Goal: Information Seeking & Learning: Find specific page/section

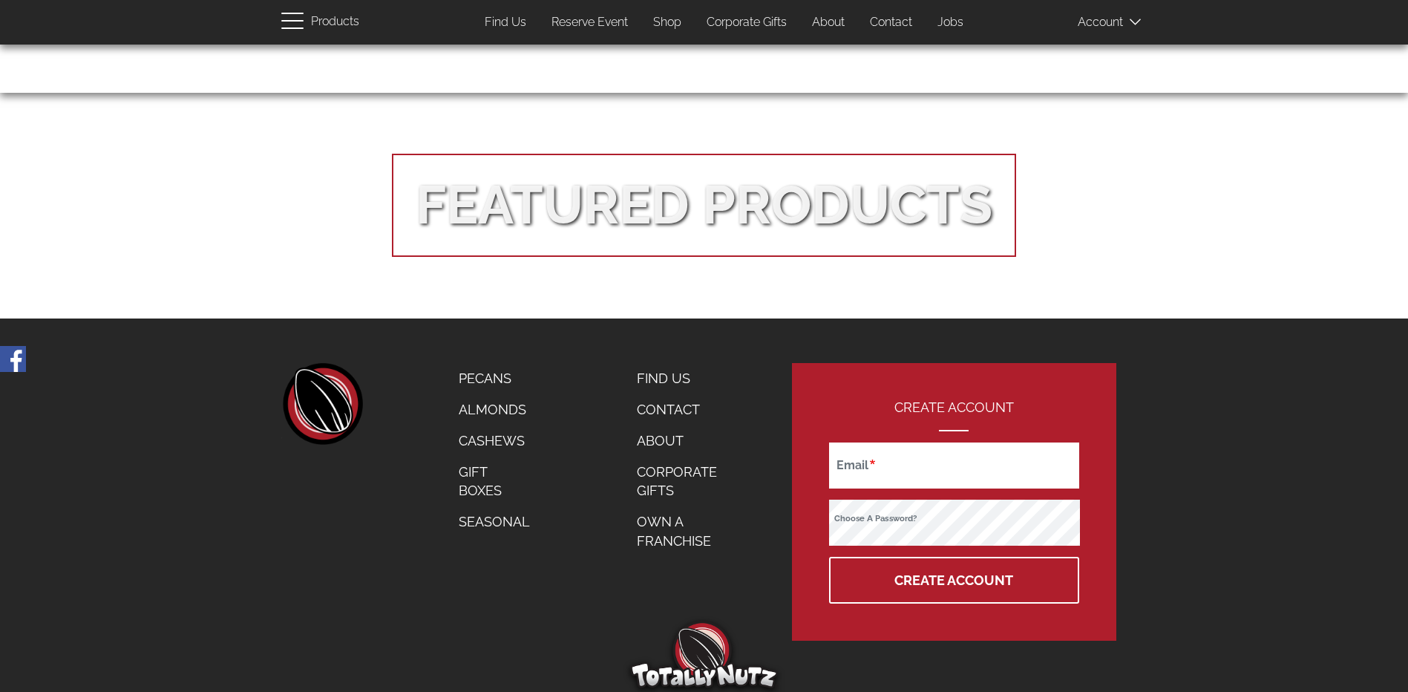
scroll to position [2733, 0]
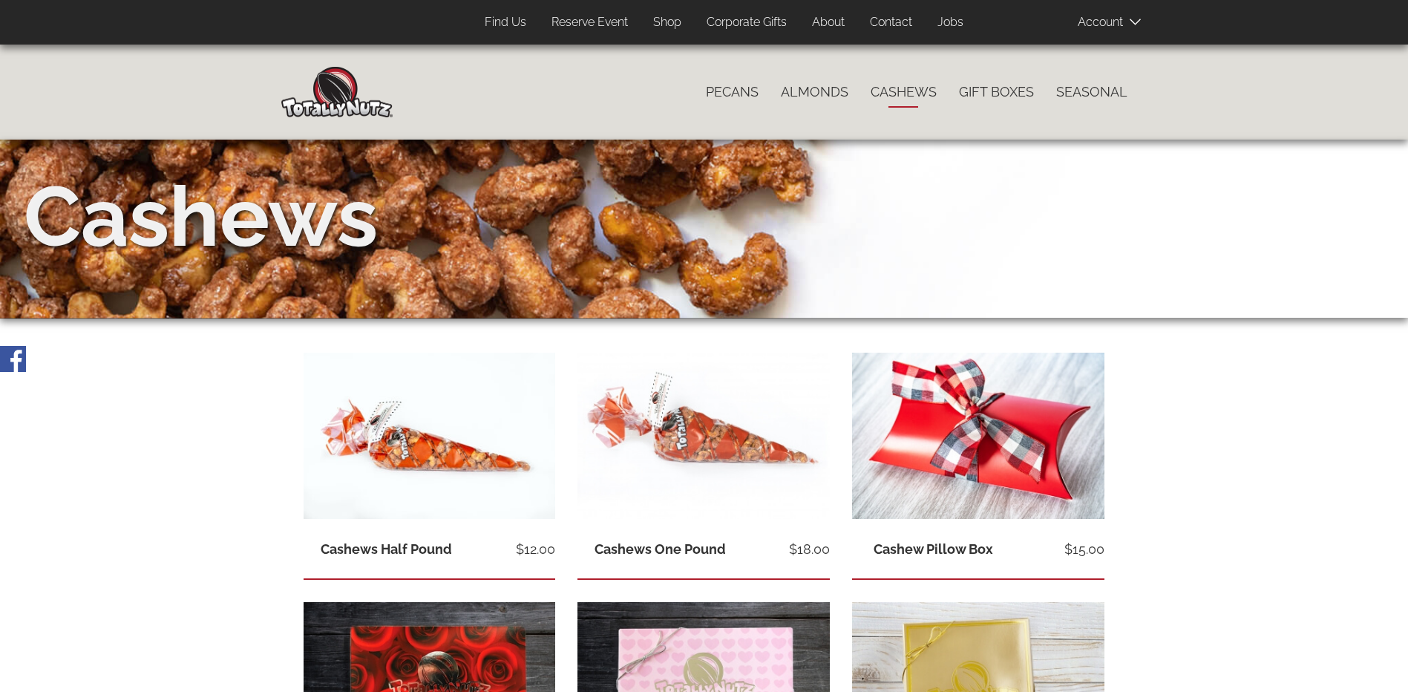
click at [951, 16] on link "Jobs" at bounding box center [950, 22] width 48 height 29
click at [951, 22] on link "Jobs" at bounding box center [950, 22] width 48 height 29
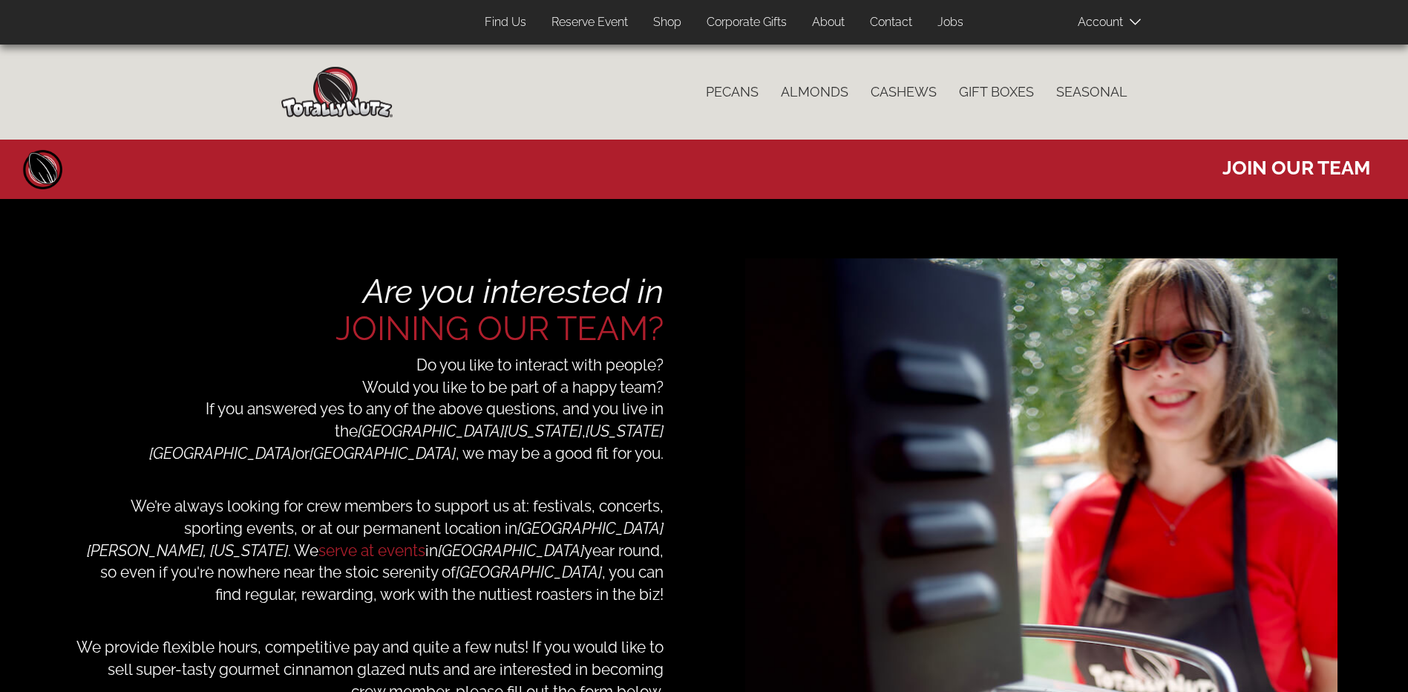
click at [1107, 14] on span at bounding box center [1114, 22] width 74 height 30
click at [901, 21] on link "Contact" at bounding box center [891, 22] width 65 height 29
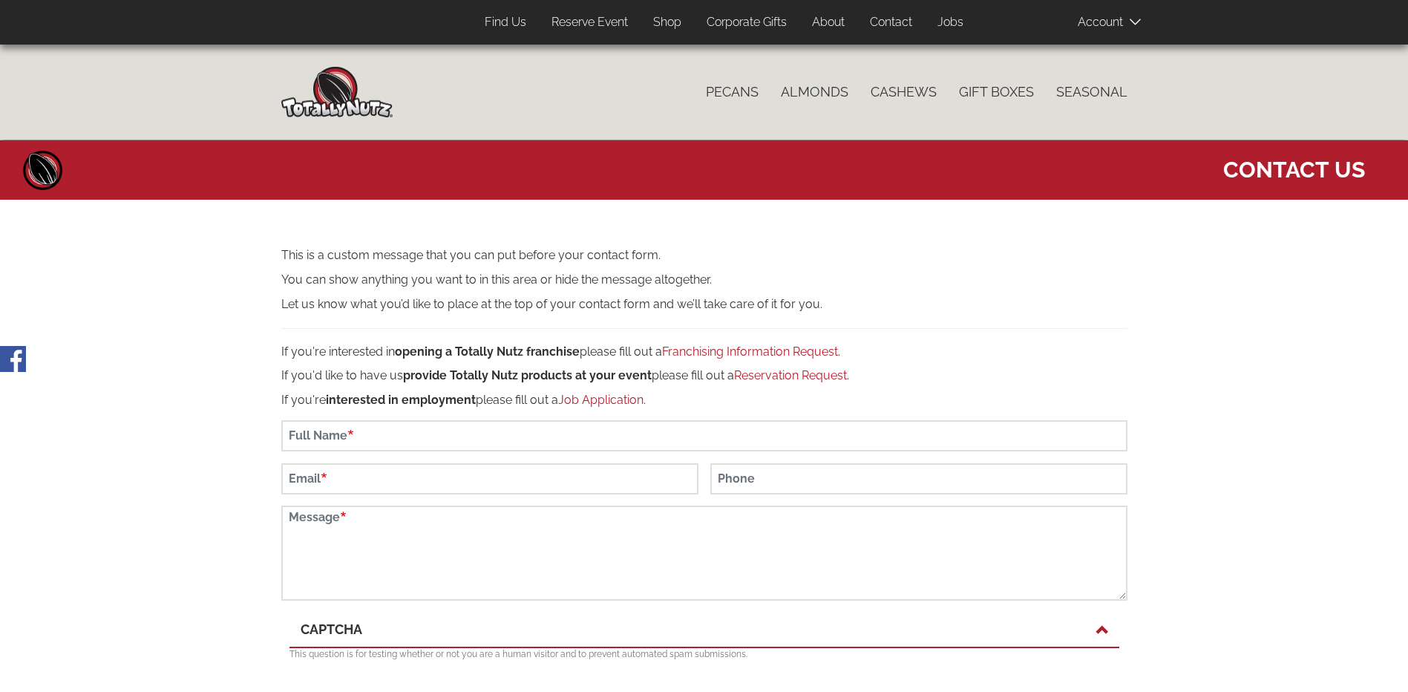
click at [502, 23] on link "Find Us" at bounding box center [505, 22] width 64 height 29
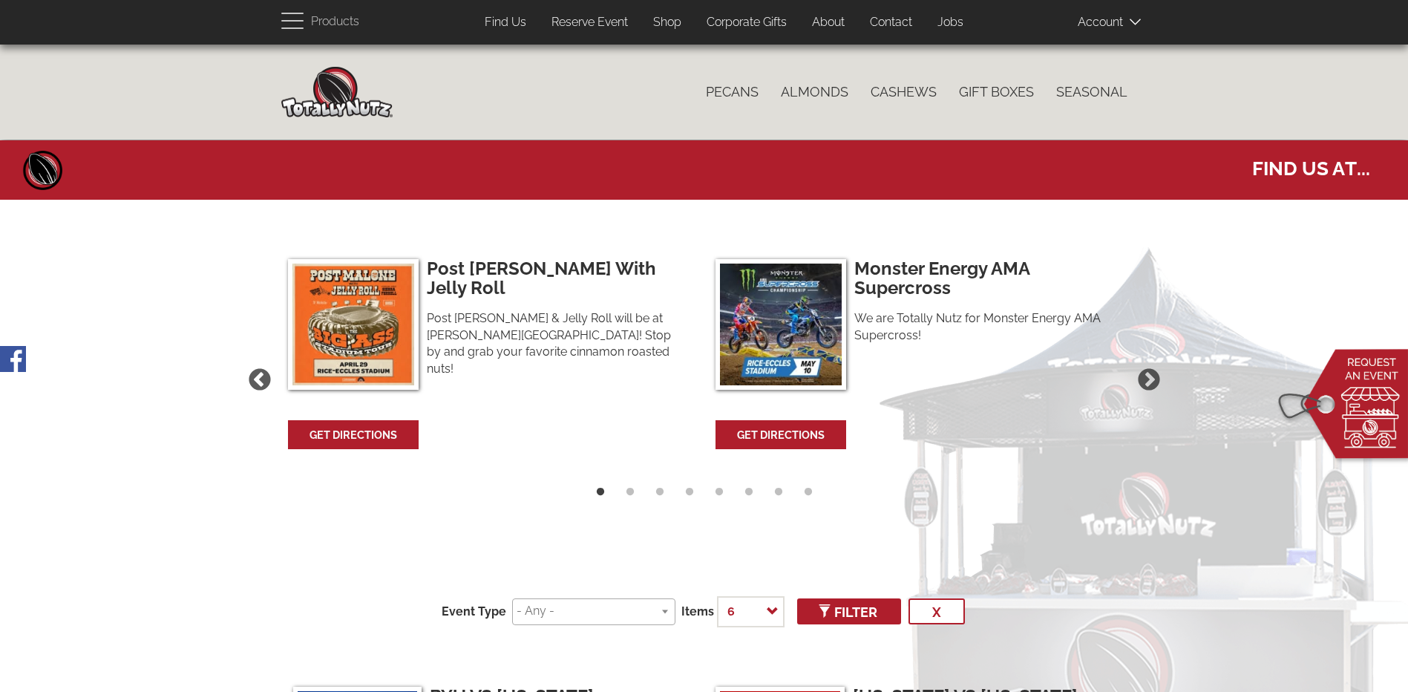
select select
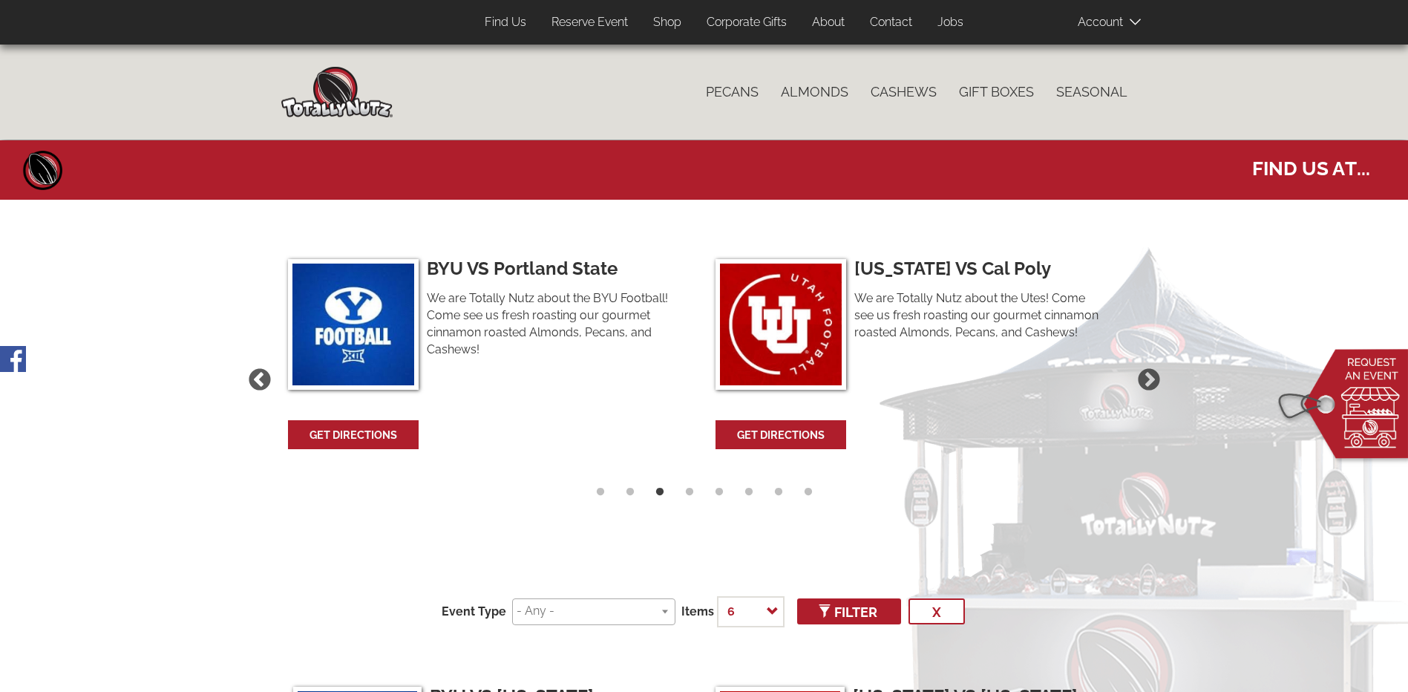
click at [258, 381] on button "Previous" at bounding box center [259, 379] width 31 height 31
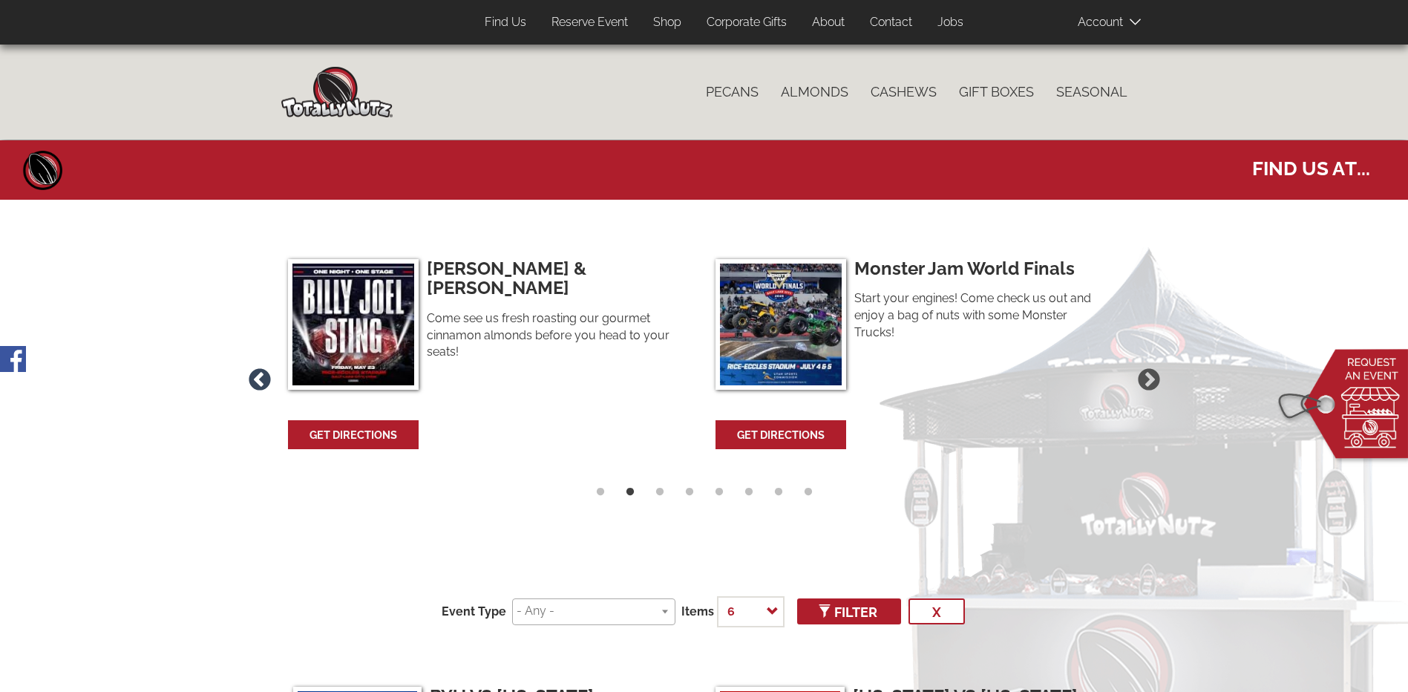
click at [258, 381] on button "Previous" at bounding box center [259, 379] width 31 height 31
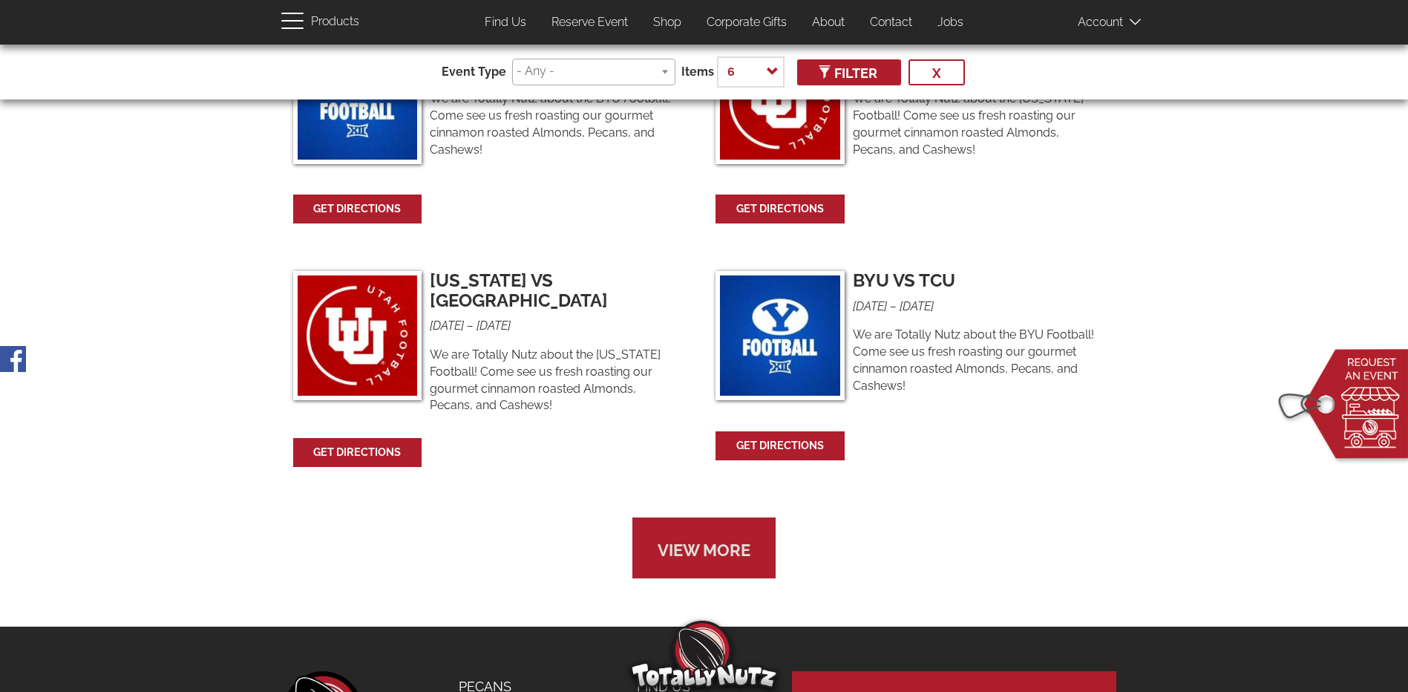
scroll to position [511, 0]
